Goal: Book appointment/travel/reservation

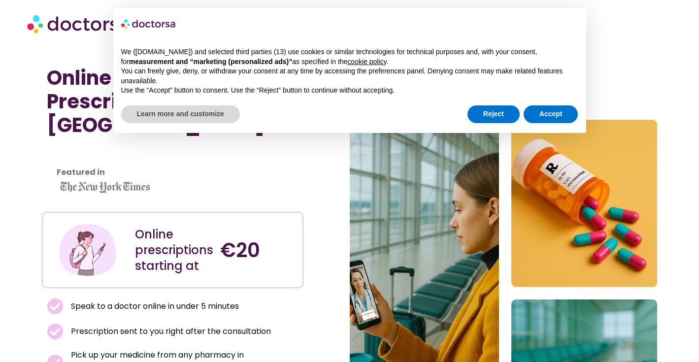
scroll to position [35, 0]
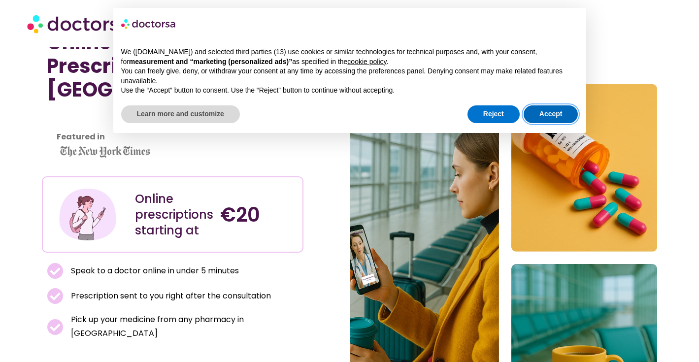
click at [554, 116] on button "Accept" at bounding box center [551, 114] width 55 height 18
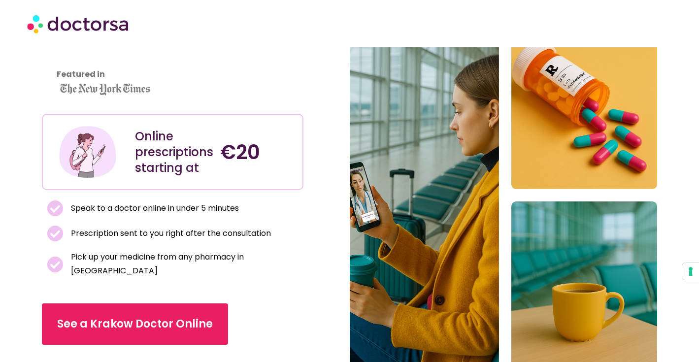
scroll to position [98, 0]
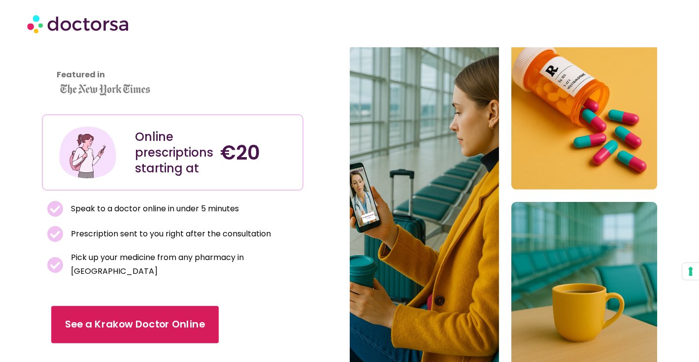
click at [157, 306] on link "See a Krakow Doctor Online" at bounding box center [134, 324] width 167 height 37
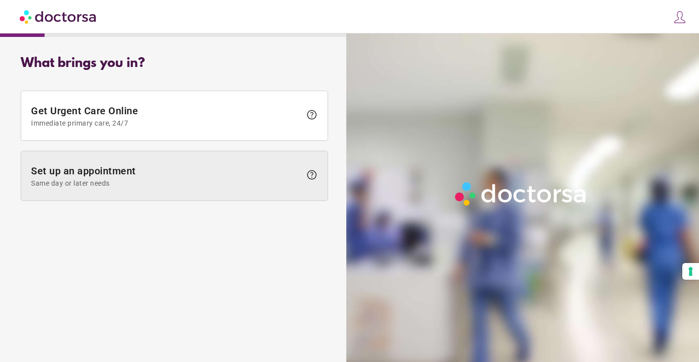
click at [121, 196] on span at bounding box center [174, 175] width 306 height 49
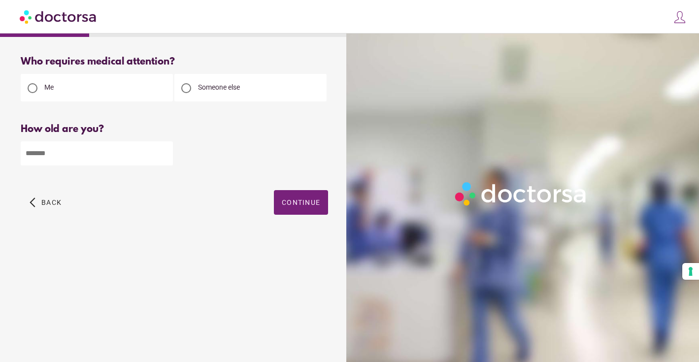
click at [85, 160] on input "number" at bounding box center [97, 153] width 152 height 24
type input "**"
click at [282, 208] on span "button" at bounding box center [301, 202] width 54 height 25
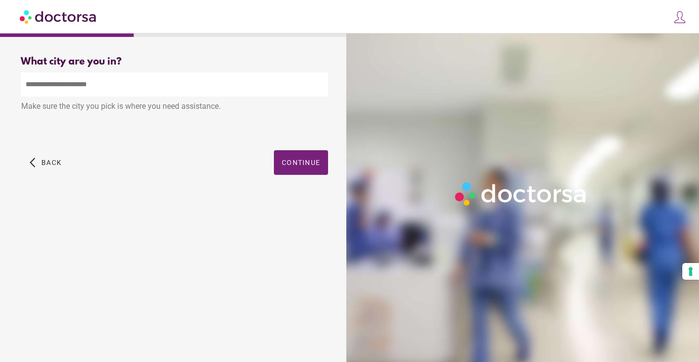
click at [147, 84] on input "text" at bounding box center [174, 84] width 307 height 24
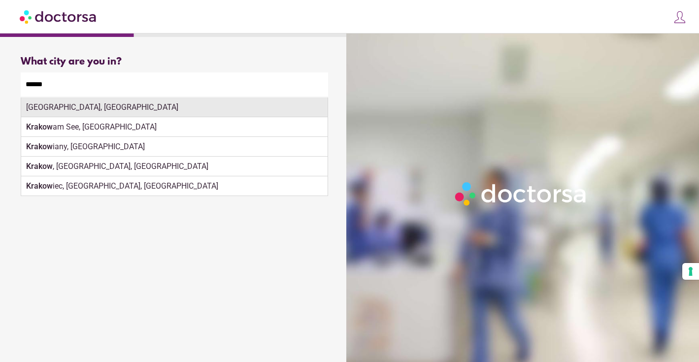
click at [199, 114] on div "Kraków, Poland" at bounding box center [174, 108] width 306 height 20
type input "**********"
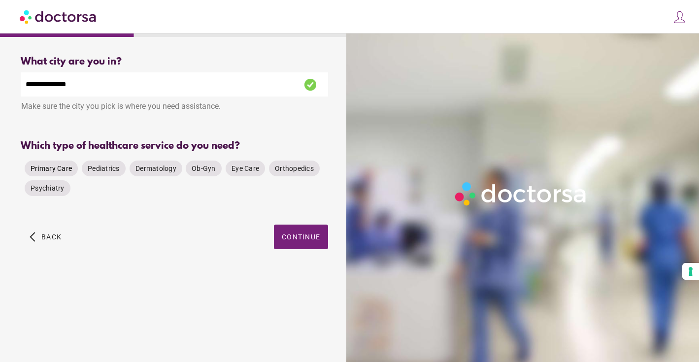
click at [60, 168] on span "Primary Care" at bounding box center [51, 168] width 41 height 8
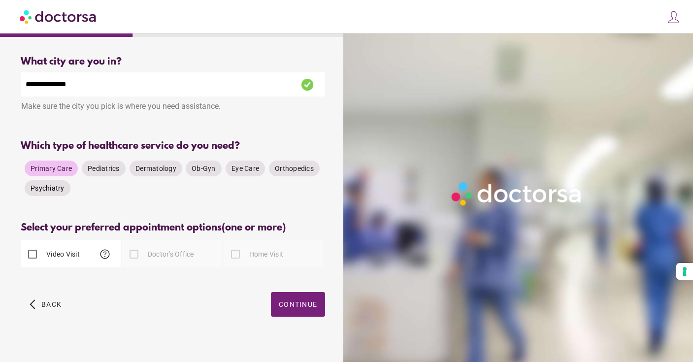
click at [48, 186] on span "Psychiatry" at bounding box center [48, 188] width 34 height 8
click at [44, 173] on span "Primary Care" at bounding box center [51, 169] width 41 height 10
click at [57, 262] on div "Video Visit help" at bounding box center [50, 254] width 59 height 24
click at [291, 300] on span "button" at bounding box center [298, 304] width 54 height 25
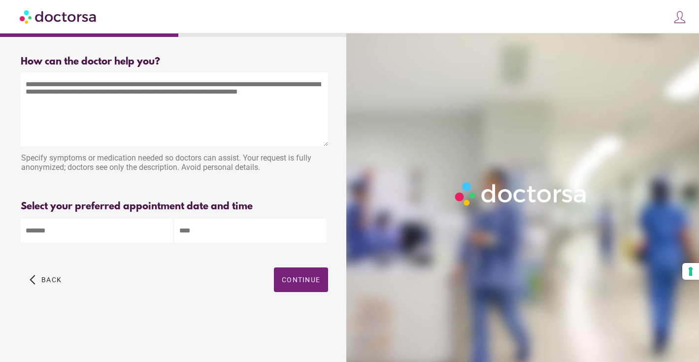
click at [204, 110] on textarea at bounding box center [174, 109] width 307 height 74
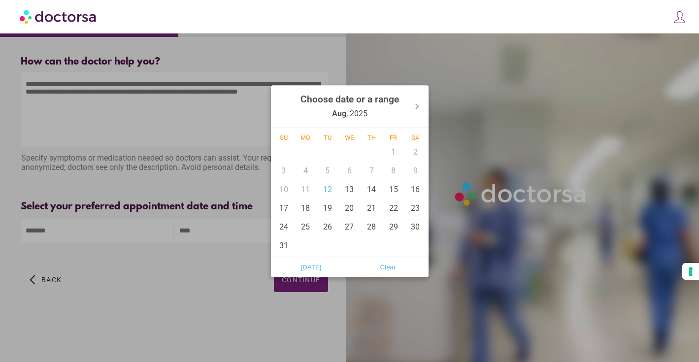
click at [125, 240] on body "**********" at bounding box center [349, 181] width 699 height 362
click at [160, 291] on div at bounding box center [349, 181] width 699 height 362
